Goal: Information Seeking & Learning: Learn about a topic

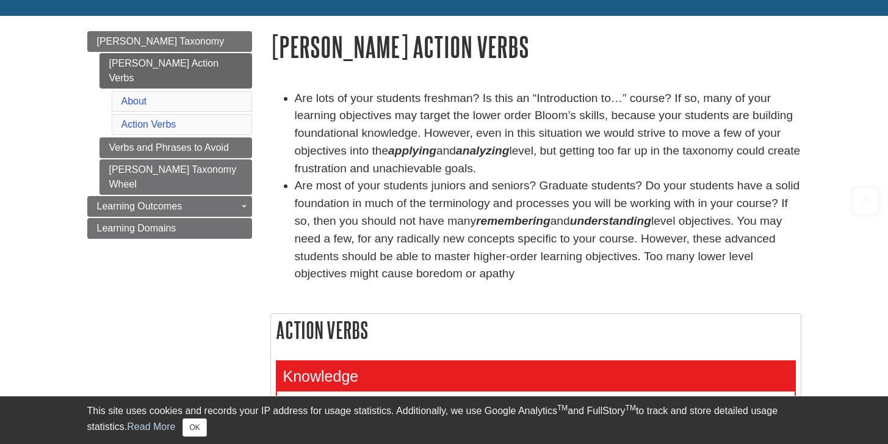
scroll to position [577, 0]
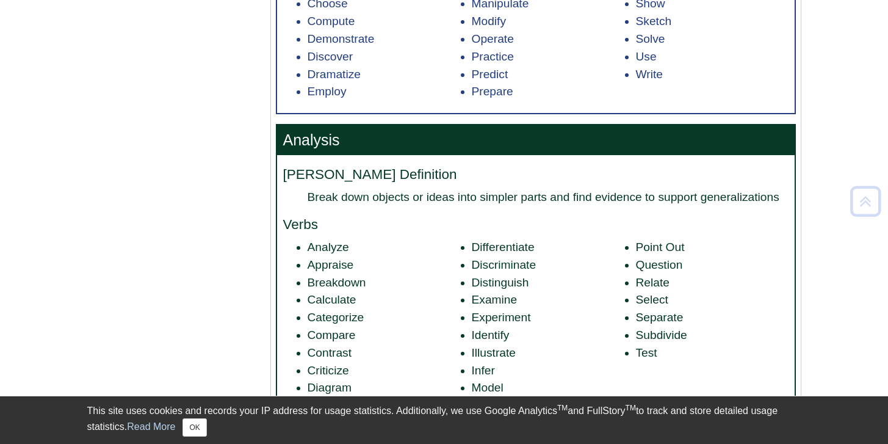
scroll to position [1170, 0]
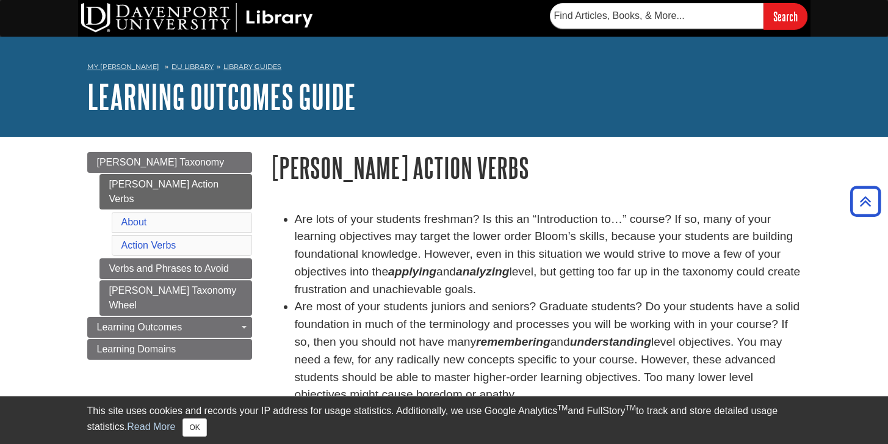
scroll to position [577, 0]
